Goal: Use online tool/utility

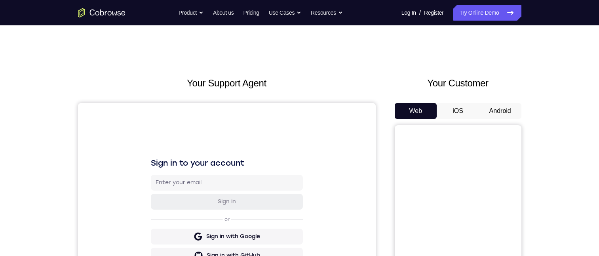
click at [506, 114] on button "Android" at bounding box center [500, 111] width 42 height 16
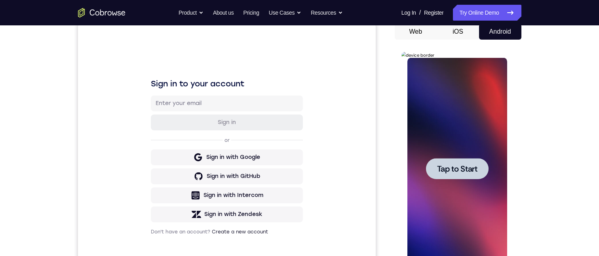
click at [451, 196] on div at bounding box center [457, 169] width 100 height 222
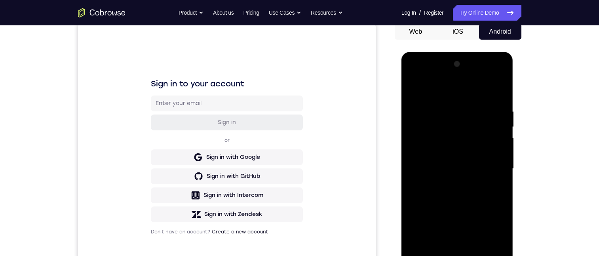
scroll to position [119, 0]
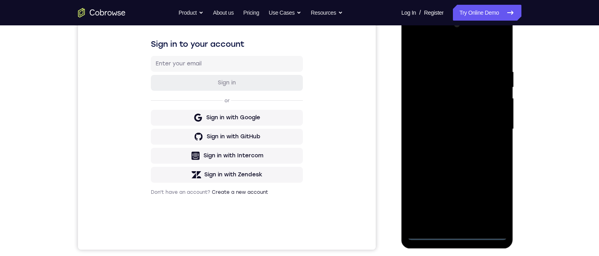
click at [458, 234] on div at bounding box center [457, 129] width 100 height 222
click at [496, 202] on div at bounding box center [457, 129] width 100 height 222
click at [446, 49] on div at bounding box center [457, 129] width 100 height 222
click at [489, 123] on div at bounding box center [457, 129] width 100 height 222
click at [446, 223] on div at bounding box center [457, 129] width 100 height 222
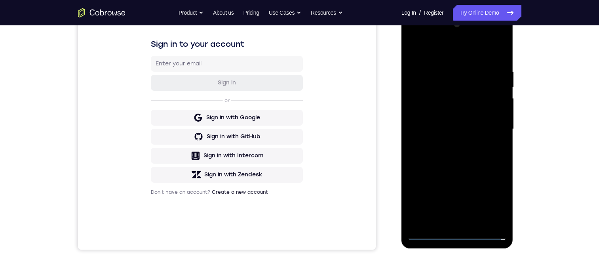
drag, startPoint x: 446, startPoint y: 122, endPoint x: 447, endPoint y: 118, distance: 4.1
click at [446, 122] on div at bounding box center [457, 129] width 100 height 222
click at [450, 109] on div at bounding box center [457, 129] width 100 height 222
click at [466, 127] on div at bounding box center [457, 129] width 100 height 222
click at [455, 155] on div at bounding box center [457, 129] width 100 height 222
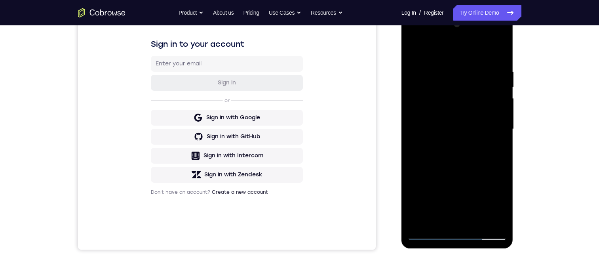
click at [463, 163] on div at bounding box center [457, 129] width 100 height 222
click at [498, 46] on div at bounding box center [457, 129] width 100 height 222
click at [475, 222] on div at bounding box center [457, 129] width 100 height 222
click at [461, 173] on div at bounding box center [457, 129] width 100 height 222
click at [459, 123] on div at bounding box center [457, 129] width 100 height 222
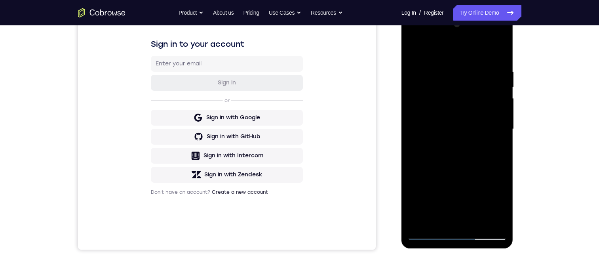
click at [470, 187] on div at bounding box center [457, 129] width 100 height 222
click at [484, 190] on div at bounding box center [457, 129] width 100 height 222
click at [497, 199] on div at bounding box center [457, 129] width 100 height 222
click at [499, 205] on div at bounding box center [457, 129] width 100 height 222
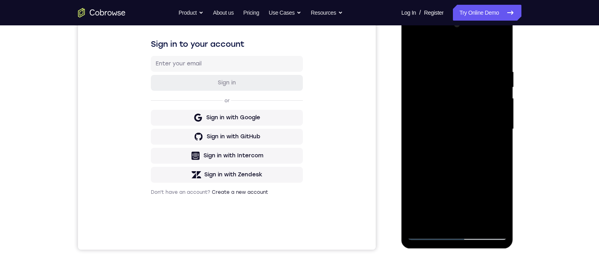
click at [465, 206] on div at bounding box center [457, 129] width 100 height 222
click at [422, 179] on div at bounding box center [457, 129] width 100 height 222
click at [484, 146] on div at bounding box center [457, 129] width 100 height 222
click at [499, 206] on div at bounding box center [457, 129] width 100 height 222
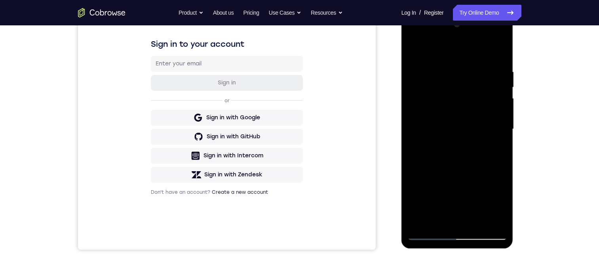
click at [460, 151] on div at bounding box center [457, 129] width 100 height 222
click at [497, 204] on div at bounding box center [457, 129] width 100 height 222
drag, startPoint x: 496, startPoint y: 147, endPoint x: 916, endPoint y: 178, distance: 421.0
click at [496, 147] on div at bounding box center [457, 129] width 100 height 222
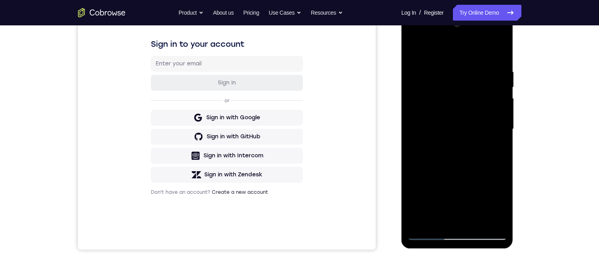
click at [414, 49] on div at bounding box center [457, 129] width 100 height 222
click at [429, 235] on div at bounding box center [457, 129] width 100 height 222
click at [414, 50] on div at bounding box center [457, 129] width 100 height 222
click at [440, 223] on div at bounding box center [457, 129] width 100 height 222
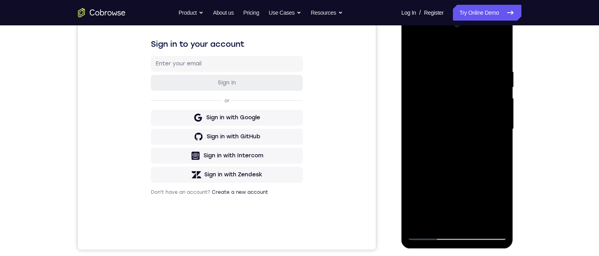
click at [437, 49] on div at bounding box center [457, 129] width 100 height 222
click at [448, 64] on div at bounding box center [457, 129] width 100 height 222
click at [418, 60] on div at bounding box center [457, 129] width 100 height 222
drag, startPoint x: 491, startPoint y: 196, endPoint x: 476, endPoint y: 196, distance: 14.3
click at [491, 197] on div at bounding box center [457, 129] width 100 height 222
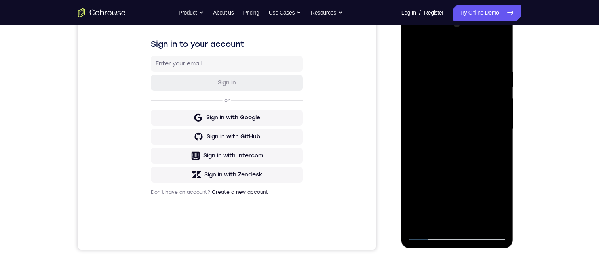
click at [491, 177] on div at bounding box center [457, 129] width 100 height 222
click at [482, 109] on div at bounding box center [457, 129] width 100 height 222
click at [497, 190] on div at bounding box center [457, 129] width 100 height 222
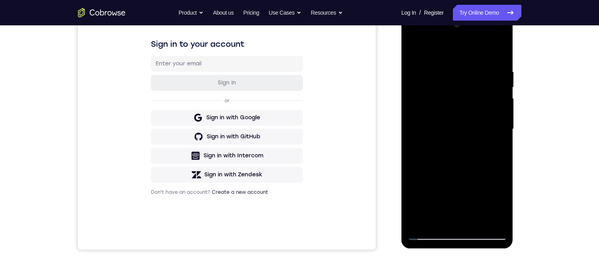
click at [502, 190] on div at bounding box center [457, 129] width 100 height 222
click at [412, 201] on div at bounding box center [457, 129] width 100 height 222
click at [410, 169] on div at bounding box center [457, 129] width 100 height 222
click at [498, 52] on div at bounding box center [457, 129] width 100 height 222
click at [440, 220] on div at bounding box center [457, 129] width 100 height 222
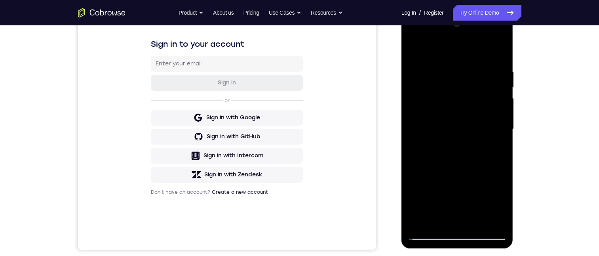
click at [444, 49] on div at bounding box center [457, 129] width 100 height 222
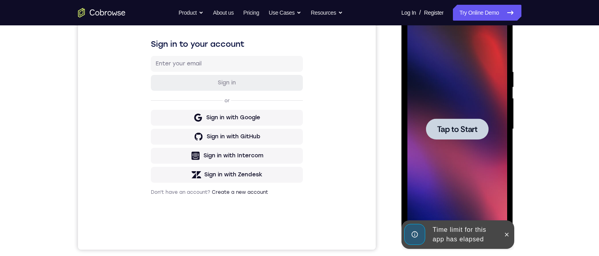
click at [455, 159] on div at bounding box center [457, 129] width 100 height 222
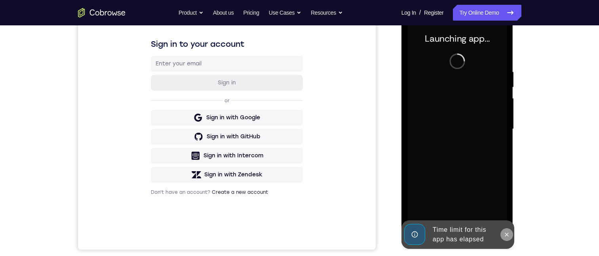
click at [505, 233] on icon at bounding box center [506, 234] width 6 height 6
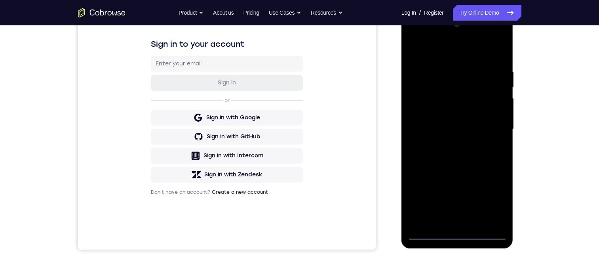
click at [450, 234] on div at bounding box center [457, 129] width 100 height 222
click at [462, 234] on div at bounding box center [457, 129] width 100 height 222
click at [500, 199] on div at bounding box center [457, 129] width 100 height 222
click at [465, 57] on div at bounding box center [457, 129] width 100 height 222
click at [454, 55] on div at bounding box center [457, 129] width 100 height 222
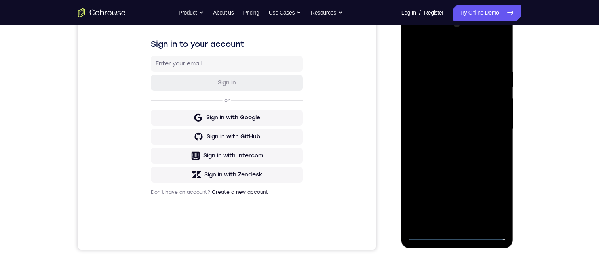
scroll to position [79, 0]
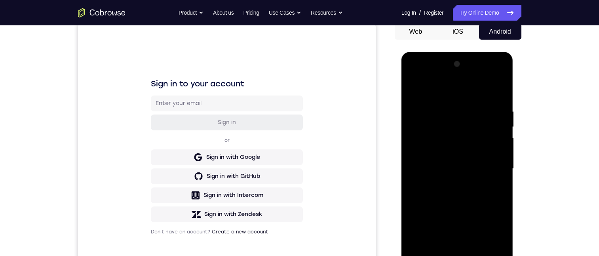
click at [490, 164] on div at bounding box center [457, 169] width 100 height 222
click at [447, 183] on div at bounding box center [457, 169] width 100 height 222
click at [458, 162] on div at bounding box center [457, 169] width 100 height 222
click at [458, 155] on div at bounding box center [457, 169] width 100 height 222
click at [465, 171] on div at bounding box center [457, 169] width 100 height 222
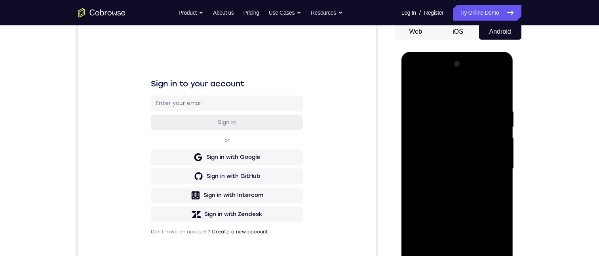
drag, startPoint x: 464, startPoint y: 194, endPoint x: 460, endPoint y: 192, distance: 4.1
click at [461, 194] on div at bounding box center [457, 169] width 100 height 222
click at [460, 199] on div at bounding box center [457, 169] width 100 height 222
click at [439, 255] on div at bounding box center [457, 169] width 100 height 222
click at [438, 86] on div at bounding box center [457, 169] width 100 height 222
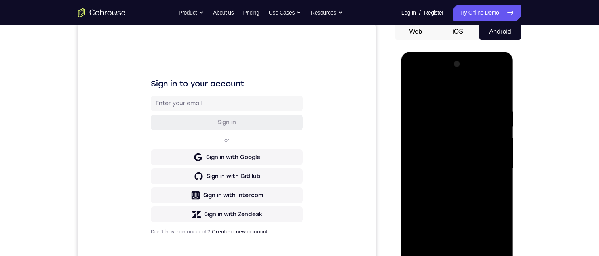
click at [433, 118] on div at bounding box center [457, 169] width 100 height 222
click at [488, 163] on div at bounding box center [457, 169] width 100 height 222
click at [445, 98] on div at bounding box center [457, 169] width 100 height 222
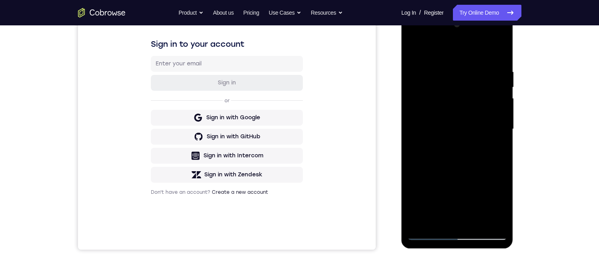
click at [451, 74] on div at bounding box center [457, 129] width 100 height 222
click at [442, 119] on div at bounding box center [457, 129] width 100 height 222
click at [454, 178] on div at bounding box center [457, 129] width 100 height 222
click at [458, 141] on div at bounding box center [457, 129] width 100 height 222
click at [480, 224] on div at bounding box center [457, 129] width 100 height 222
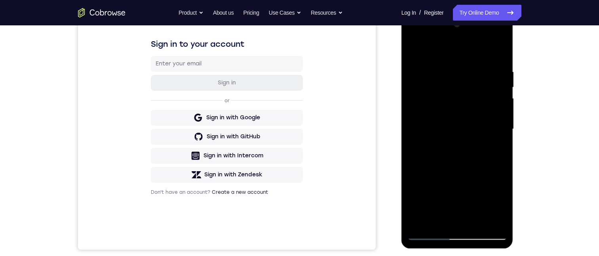
click at [463, 169] on div at bounding box center [457, 129] width 100 height 222
click at [457, 127] on div at bounding box center [457, 129] width 100 height 222
click at [503, 209] on div at bounding box center [457, 129] width 100 height 222
click at [494, 150] on div at bounding box center [457, 129] width 100 height 222
click at [495, 147] on div at bounding box center [457, 129] width 100 height 222
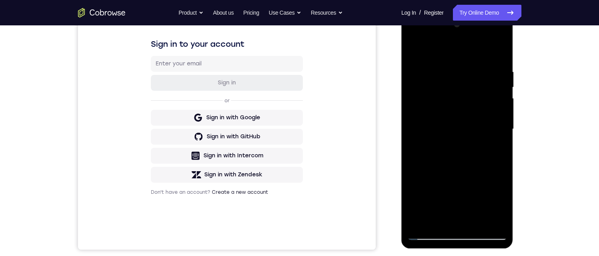
click at [414, 55] on div at bounding box center [457, 129] width 100 height 222
click at [455, 160] on div at bounding box center [457, 129] width 100 height 222
click at [497, 118] on div at bounding box center [457, 129] width 100 height 222
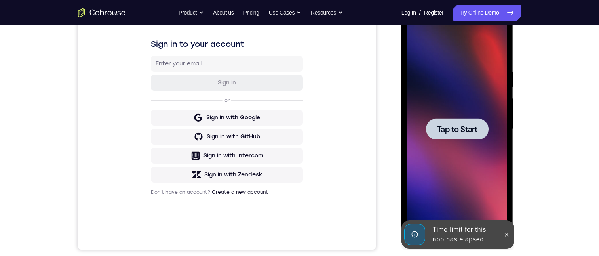
scroll to position [135, 0]
